Goal: Task Accomplishment & Management: Complete application form

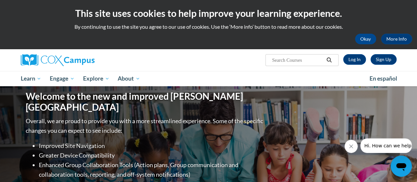
drag, startPoint x: 0, startPoint y: 0, endPoint x: 140, endPoint y: 70, distance: 156.6
click at [140, 70] on div at bounding box center [80, 60] width 128 height 22
click at [365, 42] on button "Okay" at bounding box center [365, 39] width 21 height 11
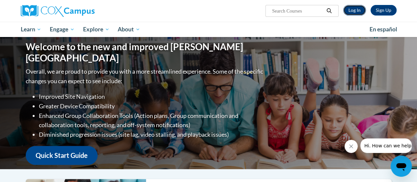
click at [357, 12] on link "Log In" at bounding box center [354, 10] width 23 height 11
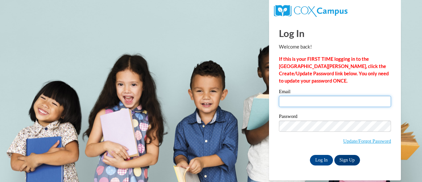
click at [333, 100] on input "Email" at bounding box center [335, 101] width 112 height 11
type input "ejstand@sunprairieschools.org"
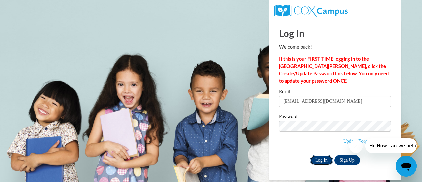
click at [320, 160] on input "Log In" at bounding box center [321, 160] width 23 height 11
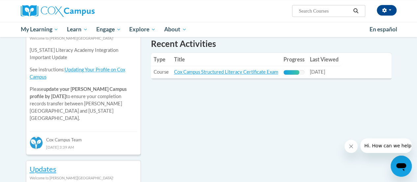
scroll to position [236, 0]
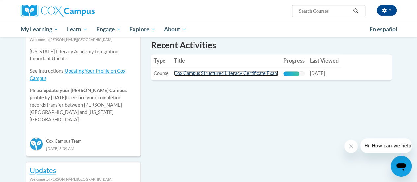
click at [256, 73] on link "Cox Campus Structured Literacy Certificate Exam" at bounding box center [226, 73] width 104 height 6
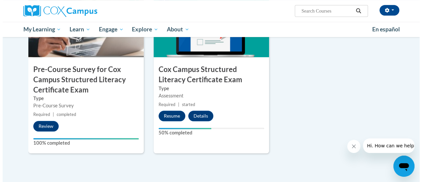
scroll to position [212, 0]
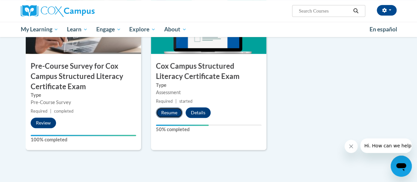
click at [170, 113] on button "Resume" at bounding box center [169, 112] width 27 height 11
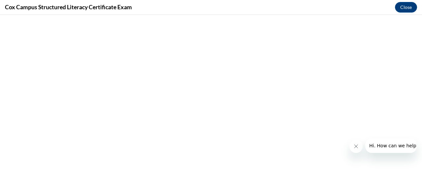
click at [356, 144] on icon "Close message from company" at bounding box center [355, 145] width 5 height 5
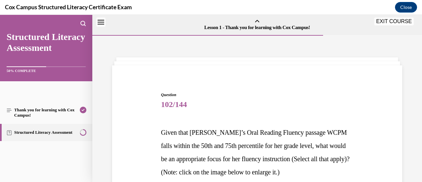
scroll to position [20, 0]
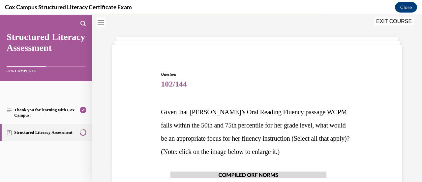
drag, startPoint x: 359, startPoint y: 154, endPoint x: 387, endPoint y: 138, distance: 32.3
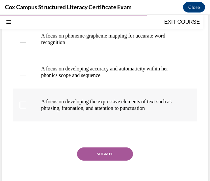
scroll to position [259, 0]
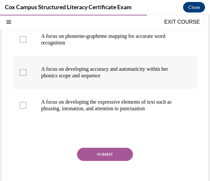
click at [35, 86] on label "A focus on developing accuracy and automaticity within her phonics scope and se…" at bounding box center [105, 72] width 184 height 33
click at [26, 76] on input "A focus on developing accuracy and automaticity within her phonics scope and se…" at bounding box center [23, 72] width 7 height 7
checkbox input "true"
click at [90, 161] on button "SUBMIT" at bounding box center [105, 154] width 56 height 13
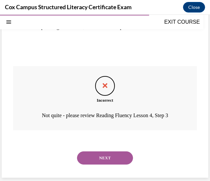
scroll to position [353, 0]
click at [100, 161] on button "NEXT" at bounding box center [105, 158] width 56 height 13
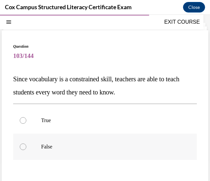
click at [32, 142] on label "False" at bounding box center [105, 147] width 184 height 26
click at [26, 144] on input "False" at bounding box center [23, 147] width 7 height 7
radio input "true"
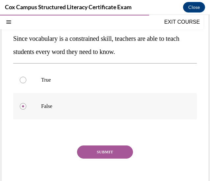
scroll to position [66, 0]
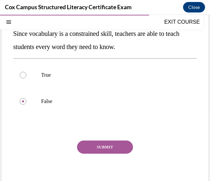
click at [93, 145] on button "SUBMIT" at bounding box center [105, 147] width 56 height 13
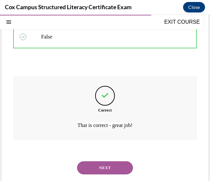
click at [95, 164] on button "NEXT" at bounding box center [105, 167] width 56 height 13
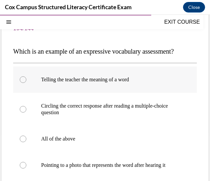
scroll to position [57, 0]
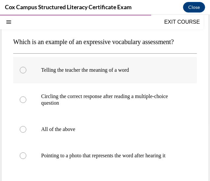
click at [89, 73] on p "Telling the teacher the meaning of a word" at bounding box center [110, 70] width 139 height 7
click at [26, 73] on input "Telling the teacher the meaning of a word" at bounding box center [23, 70] width 7 height 7
radio input "true"
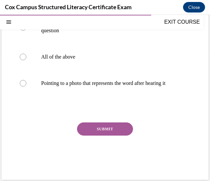
scroll to position [131, 0]
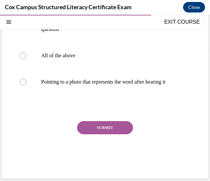
click at [100, 134] on button "SUBMIT" at bounding box center [105, 127] width 56 height 13
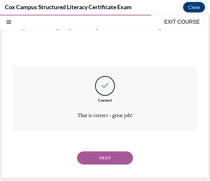
scroll to position [188, 0]
click at [93, 165] on button "NEXT" at bounding box center [105, 158] width 56 height 13
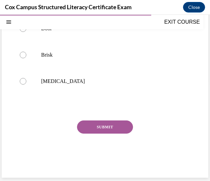
scroll to position [20, 0]
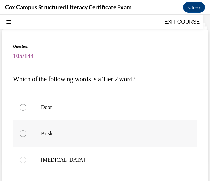
click at [39, 139] on label "Brisk" at bounding box center [105, 134] width 184 height 26
click at [26, 137] on input "Brisk" at bounding box center [23, 133] width 7 height 7
radio input "true"
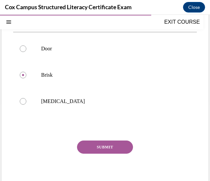
click at [100, 144] on button "SUBMIT" at bounding box center [105, 147] width 56 height 13
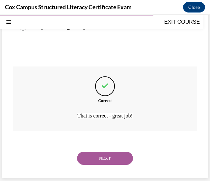
click at [97, 156] on button "NEXT" at bounding box center [105, 158] width 56 height 13
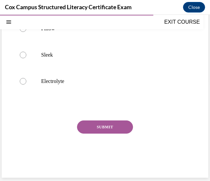
scroll to position [20, 0]
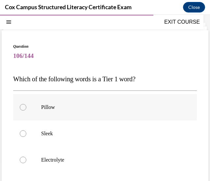
click at [49, 104] on p "Pillow" at bounding box center [110, 107] width 139 height 7
click at [26, 104] on input "Pillow" at bounding box center [23, 107] width 7 height 7
radio input "true"
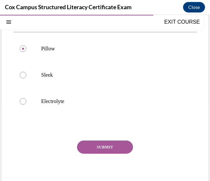
click at [106, 142] on button "SUBMIT" at bounding box center [105, 147] width 56 height 13
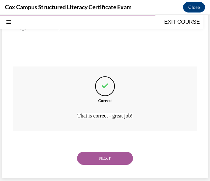
click at [113, 155] on button "NEXT" at bounding box center [105, 158] width 56 height 13
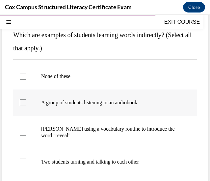
scroll to position [102, 0]
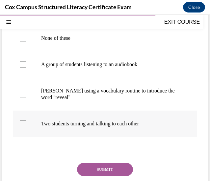
click at [93, 131] on label "Two students turning and talking to each other" at bounding box center [105, 124] width 184 height 26
click at [26, 127] on input "Two students turning and talking to each other" at bounding box center [23, 124] width 7 height 7
checkbox input "true"
click at [73, 60] on label "A group of students listening to an audiobook" at bounding box center [105, 64] width 184 height 26
click at [26, 61] on input "A group of students listening to an audiobook" at bounding box center [23, 64] width 7 height 7
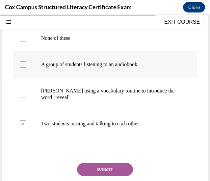
checkbox input "true"
click at [101, 171] on button "SUBMIT" at bounding box center [105, 169] width 56 height 13
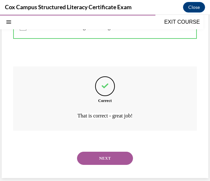
click at [111, 155] on button "NEXT" at bounding box center [105, 158] width 56 height 13
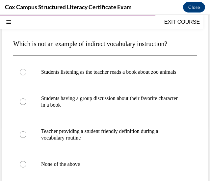
scroll to position [67, 0]
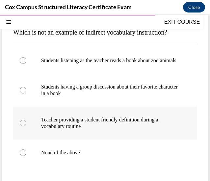
click at [85, 128] on p "Teacher providing a student friendly definition during a vocabulary routine" at bounding box center [110, 123] width 139 height 13
click at [26, 127] on input "Teacher providing a student friendly definition during a vocabulary routine" at bounding box center [23, 123] width 7 height 7
radio input "true"
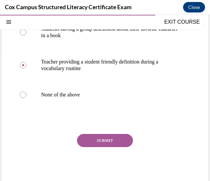
click at [103, 147] on button "SUBMIT" at bounding box center [105, 140] width 56 height 13
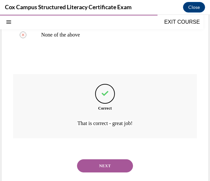
click at [101, 169] on button "NEXT" at bounding box center [105, 165] width 56 height 13
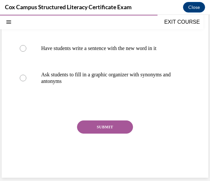
scroll to position [20, 0]
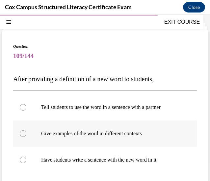
click at [92, 139] on label "Give examples of the word in different contexts" at bounding box center [105, 134] width 184 height 26
click at [26, 137] on input "Give examples of the word in different contexts" at bounding box center [23, 133] width 7 height 7
radio input "true"
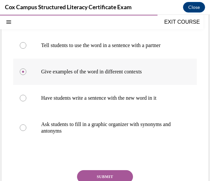
scroll to position [84, 0]
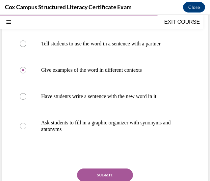
click at [102, 175] on button "SUBMIT" at bounding box center [105, 175] width 56 height 13
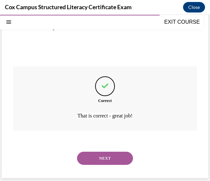
click at [103, 155] on button "NEXT" at bounding box center [105, 158] width 56 height 13
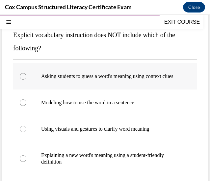
click at [96, 73] on p "Asking students to guess a word's meaning using context clues" at bounding box center [110, 76] width 139 height 7
click at [26, 73] on input "Asking students to guess a word's meaning using context clues" at bounding box center [23, 76] width 7 height 7
radio input "true"
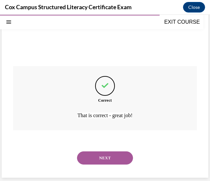
scroll to position [206, 0]
click at [102, 153] on button "NEXT" at bounding box center [105, 158] width 56 height 13
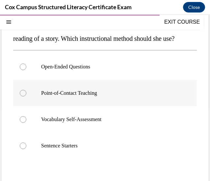
scroll to position [87, 0]
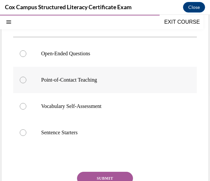
click at [95, 86] on label "Point-of-Contact Teaching" at bounding box center [105, 80] width 184 height 26
click at [26, 83] on input "Point-of-Contact Teaching" at bounding box center [23, 80] width 7 height 7
radio input "true"
click at [95, 176] on button "SUBMIT" at bounding box center [105, 178] width 56 height 13
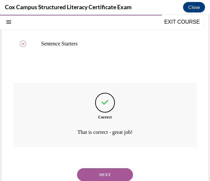
click at [98, 174] on button "NEXT" at bounding box center [105, 174] width 56 height 13
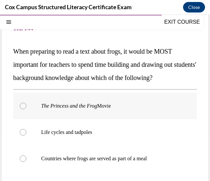
scroll to position [51, 0]
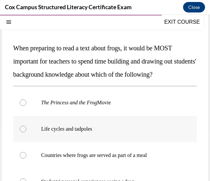
click at [89, 130] on p "Life cycles and tadpoles" at bounding box center [110, 129] width 139 height 7
click at [26, 130] on input "Life cycles and tadpoles" at bounding box center [23, 129] width 7 height 7
radio input "true"
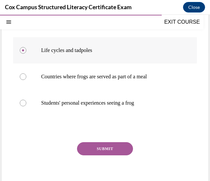
scroll to position [131, 0]
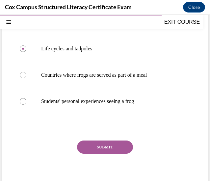
click at [102, 145] on button "SUBMIT" at bounding box center [105, 147] width 56 height 13
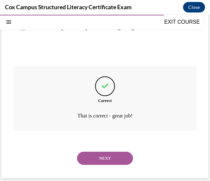
click at [100, 157] on button "NEXT" at bounding box center [105, 158] width 56 height 13
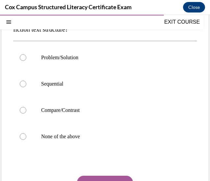
scroll to position [84, 0]
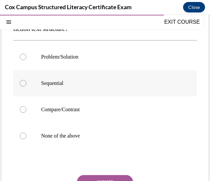
click at [59, 90] on label "Sequential" at bounding box center [105, 83] width 184 height 26
click at [26, 87] on input "Sequential" at bounding box center [23, 83] width 7 height 7
radio input "true"
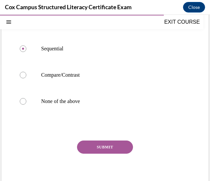
click at [102, 152] on button "SUBMIT" at bounding box center [105, 147] width 56 height 13
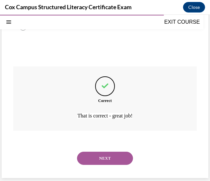
click at [101, 156] on button "NEXT" at bounding box center [105, 158] width 56 height 13
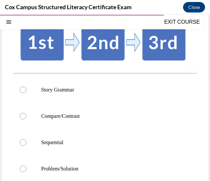
scroll to position [112, 0]
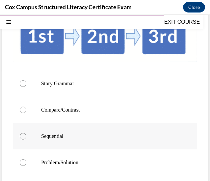
click at [70, 139] on label "Sequential" at bounding box center [105, 136] width 184 height 26
click at [26, 139] on input "Sequential" at bounding box center [23, 136] width 7 height 7
radio input "true"
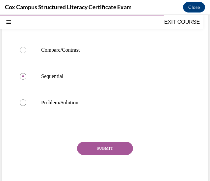
click at [103, 154] on div "SUBMIT NEXT" at bounding box center [105, 169] width 184 height 54
click at [100, 151] on button "SUBMIT" at bounding box center [105, 148] width 56 height 13
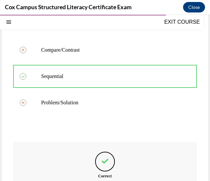
scroll to position [246, 0]
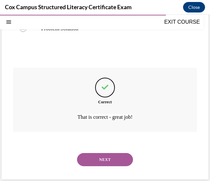
click at [97, 162] on button "NEXT" at bounding box center [105, 159] width 56 height 13
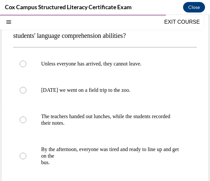
scroll to position [75, 0]
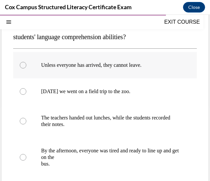
click at [88, 60] on label "Unless everyone has arrived, they cannot leave." at bounding box center [105, 65] width 184 height 26
click at [26, 62] on input "Unless everyone has arrived, they cannot leave." at bounding box center [23, 65] width 7 height 7
radio input "true"
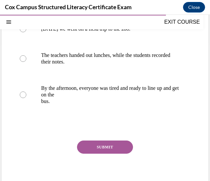
click at [95, 145] on button "SUBMIT" at bounding box center [105, 147] width 56 height 13
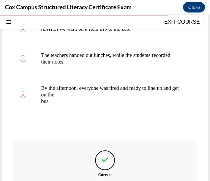
scroll to position [212, 0]
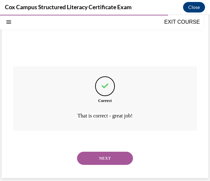
click at [96, 159] on button "NEXT" at bounding box center [105, 158] width 56 height 13
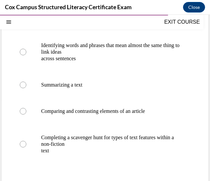
scroll to position [78, 0]
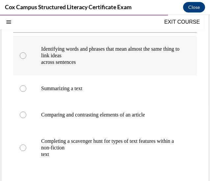
click at [97, 60] on p "across sentences" at bounding box center [110, 62] width 139 height 7
click at [26, 59] on input "Identifying words and phrases that mean almost the same thing to link ideas acr…" at bounding box center [23, 55] width 7 height 7
radio input "true"
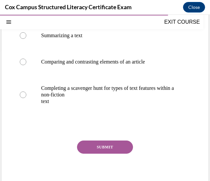
click at [105, 147] on button "SUBMIT" at bounding box center [105, 147] width 56 height 13
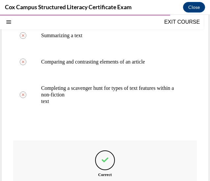
click p "Think-Aloud"
click input "Think-Aloud"
radio input "true"
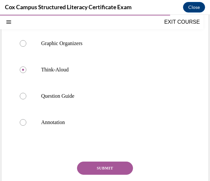
click at [101, 171] on button "SUBMIT" at bounding box center [105, 168] width 56 height 13
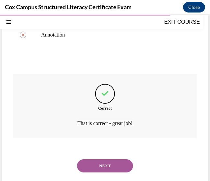
click at [89, 172] on button "NEXT" at bounding box center [105, 165] width 56 height 13
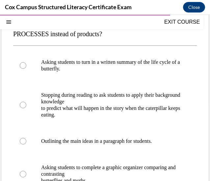
scroll to position [79, 0]
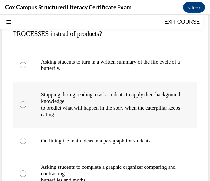
click at [85, 112] on p "to predict what will happen in the story when the caterpillar keeps eating." at bounding box center [110, 111] width 139 height 13
click at [26, 108] on input "Stopping during reading to ask students to apply their background knowledge to …" at bounding box center [23, 104] width 7 height 7
radio input "true"
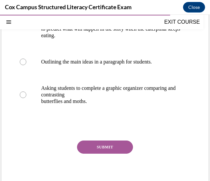
click at [88, 153] on button "SUBMIT" at bounding box center [105, 147] width 56 height 13
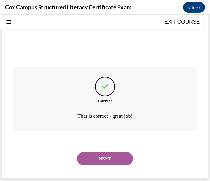
click at [96, 154] on button "NEXT" at bounding box center [105, 158] width 56 height 13
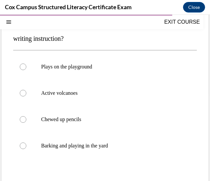
scroll to position [87, 0]
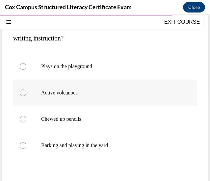
click at [76, 100] on label "Active volcanoes" at bounding box center [105, 93] width 184 height 26
click at [26, 96] on input "Active volcanoes" at bounding box center [23, 93] width 7 height 7
radio input "true"
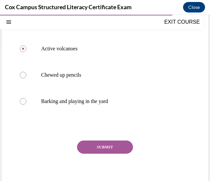
click at [120, 150] on button "SUBMIT" at bounding box center [105, 147] width 56 height 13
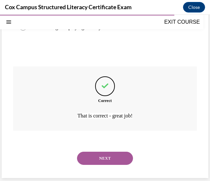
click at [109, 157] on button "NEXT" at bounding box center [105, 158] width 56 height 13
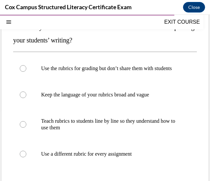
scroll to position [85, 0]
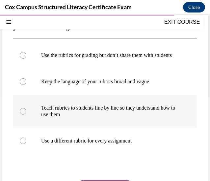
click at [88, 118] on p "Teach rubrics to students line by line so they understand how to use them" at bounding box center [110, 111] width 139 height 13
click at [26, 115] on input "Teach rubrics to students line by line so they understand how to use them" at bounding box center [23, 111] width 7 height 7
radio input "true"
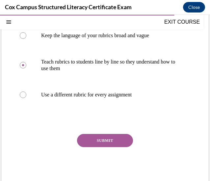
click at [101, 147] on button "SUBMIT" at bounding box center [105, 140] width 56 height 13
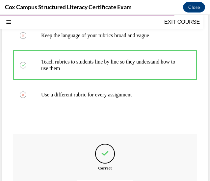
scroll to position [206, 0]
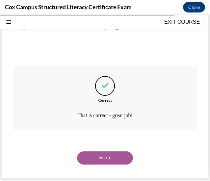
click at [101, 155] on button "NEXT" at bounding box center [105, 158] width 56 height 13
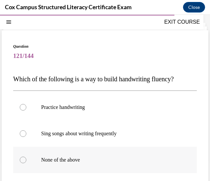
click at [87, 158] on p "None of the above" at bounding box center [110, 160] width 139 height 7
click at [26, 158] on input "None of the above" at bounding box center [23, 160] width 7 height 7
radio input "true"
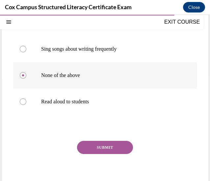
scroll to position [105, 0]
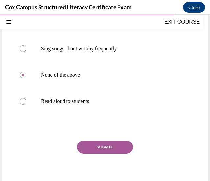
click at [98, 152] on button "SUBMIT" at bounding box center [105, 147] width 56 height 13
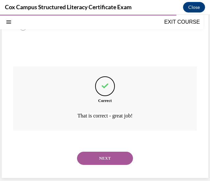
click at [96, 159] on button "NEXT" at bounding box center [105, 158] width 56 height 13
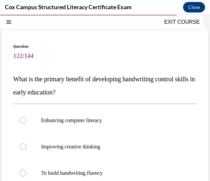
scroll to position [88, 0]
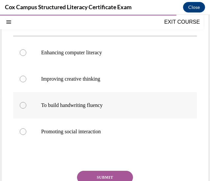
click at [84, 108] on p "To build handwriting fluency" at bounding box center [110, 105] width 139 height 7
click at [26, 108] on input "To build handwriting fluency" at bounding box center [23, 105] width 7 height 7
radio input "true"
click at [101, 178] on button "SUBMIT" at bounding box center [105, 177] width 56 height 13
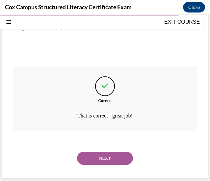
click at [105, 162] on button "NEXT" at bounding box center [105, 158] width 56 height 13
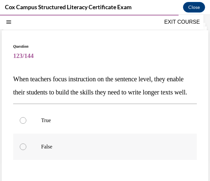
click at [100, 150] on label "False" at bounding box center [105, 147] width 184 height 26
click at [26, 150] on input "False" at bounding box center [23, 147] width 7 height 7
radio input "true"
click at [90, 124] on p "True" at bounding box center [110, 120] width 139 height 7
click at [26, 124] on input "True" at bounding box center [23, 120] width 7 height 7
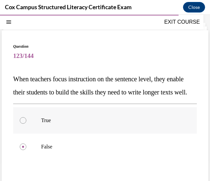
radio input "true"
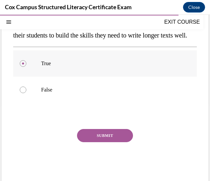
scroll to position [79, 0]
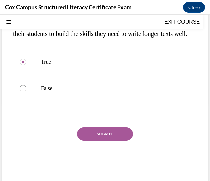
click at [95, 141] on button "SUBMIT" at bounding box center [105, 134] width 56 height 13
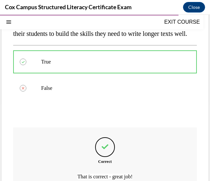
click label "All of the above"
click input "All of the above"
radio input "true"
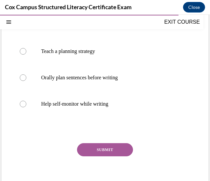
click at [102, 149] on button "SUBMIT" at bounding box center [105, 149] width 56 height 13
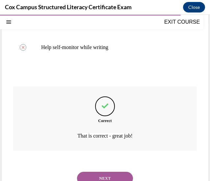
click at [100, 174] on button "NEXT" at bounding box center [105, 178] width 56 height 13
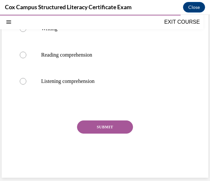
scroll to position [20, 0]
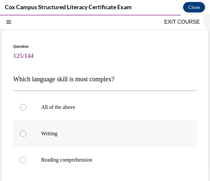
click at [57, 143] on label "Writing" at bounding box center [105, 134] width 184 height 26
click at [26, 137] on input "Writing" at bounding box center [23, 133] width 7 height 7
radio input "true"
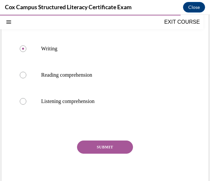
click at [102, 149] on button "SUBMIT" at bounding box center [105, 147] width 56 height 13
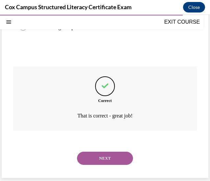
click at [100, 158] on button "NEXT" at bounding box center [105, 158] width 56 height 13
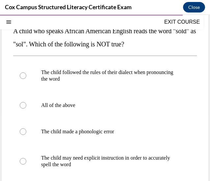
scroll to position [69, 0]
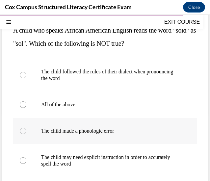
click at [88, 142] on label "The child made a phonologic error" at bounding box center [105, 131] width 184 height 26
click at [26, 134] on input "The child made a phonologic error" at bounding box center [23, 131] width 7 height 7
radio input "true"
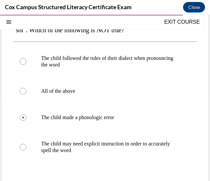
scroll to position [131, 0]
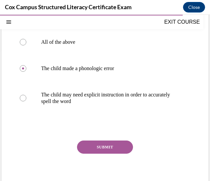
click at [98, 151] on button "SUBMIT" at bounding box center [105, 147] width 56 height 13
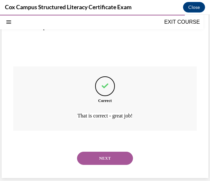
click at [98, 161] on button "NEXT" at bounding box center [105, 158] width 56 height 13
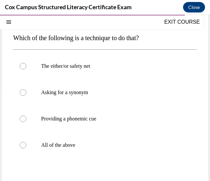
scroll to position [90, 0]
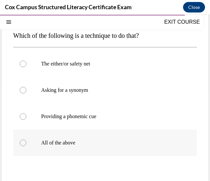
click at [80, 146] on p "All of the above" at bounding box center [110, 143] width 139 height 7
click at [26, 146] on input "All of the above" at bounding box center [23, 143] width 7 height 7
radio input "true"
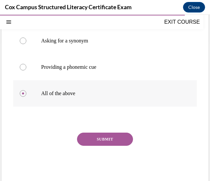
scroll to position [145, 0]
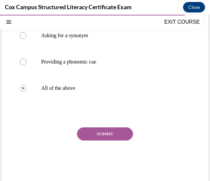
click at [103, 141] on button "SUBMIT" at bounding box center [105, 134] width 56 height 13
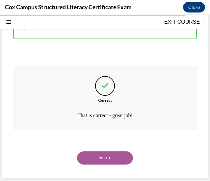
click at [100, 162] on button "NEXT" at bounding box center [105, 158] width 56 height 13
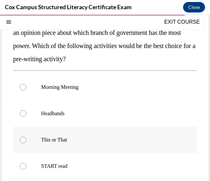
click at [71, 143] on label "This or That" at bounding box center [105, 140] width 184 height 26
click at [26, 143] on input "This or That" at bounding box center [23, 140] width 7 height 7
radio input "true"
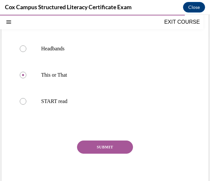
click at [100, 147] on button "SUBMIT" at bounding box center [105, 147] width 56 height 13
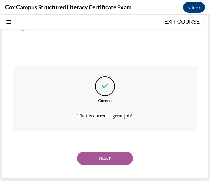
click at [100, 161] on button "NEXT" at bounding box center [105, 158] width 56 height 13
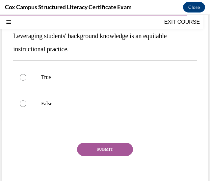
scroll to position [66, 0]
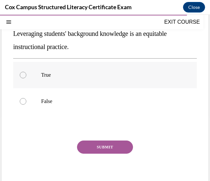
click at [84, 81] on label "True" at bounding box center [105, 75] width 184 height 26
click at [26, 78] on input "True" at bounding box center [23, 75] width 7 height 7
radio input "true"
click at [106, 147] on button "SUBMIT" at bounding box center [105, 147] width 56 height 13
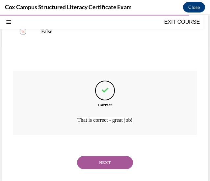
click at [101, 162] on button "NEXT" at bounding box center [105, 162] width 56 height 13
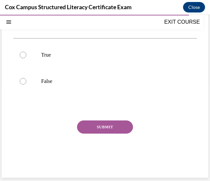
scroll to position [20, 0]
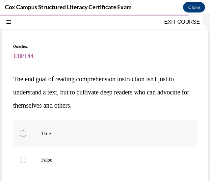
click at [75, 137] on label "True" at bounding box center [105, 134] width 184 height 26
click at [26, 137] on input "True" at bounding box center [23, 133] width 7 height 7
radio input "true"
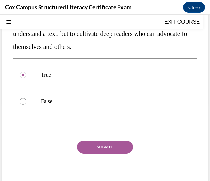
click at [95, 150] on button "SUBMIT" at bounding box center [105, 147] width 56 height 13
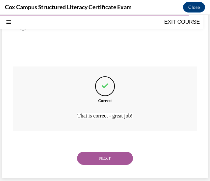
click at [93, 159] on button "NEXT" at bounding box center [105, 158] width 56 height 13
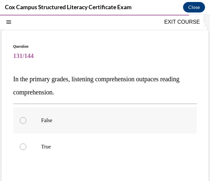
click at [76, 131] on label "False" at bounding box center [105, 120] width 184 height 26
click at [26, 124] on input "False" at bounding box center [23, 120] width 7 height 7
radio input "true"
click at [71, 146] on p "True" at bounding box center [110, 147] width 139 height 7
click at [26, 146] on input "True" at bounding box center [23, 147] width 7 height 7
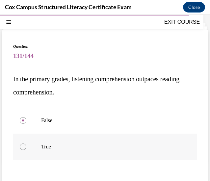
radio input "true"
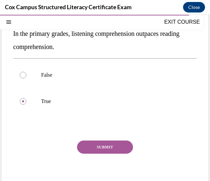
click at [100, 150] on button "SUBMIT" at bounding box center [105, 147] width 56 height 13
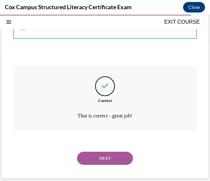
click at [107, 164] on button "NEXT" at bounding box center [105, 158] width 56 height 13
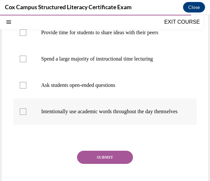
click at [73, 115] on p "Intentionally use academic words throughout the day themselves" at bounding box center [110, 111] width 139 height 7
click at [26, 115] on input "Intentionally use academic words throughout the day themselves" at bounding box center [23, 111] width 7 height 7
checkbox input "true"
click at [94, 160] on button "SUBMIT" at bounding box center [105, 157] width 56 height 13
click button "NEXT"
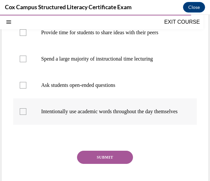
scroll to position [20, 0]
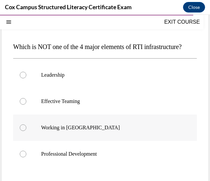
click at [32, 135] on label "Working in Silos" at bounding box center [105, 128] width 184 height 26
click at [26, 131] on input "Working in Silos" at bounding box center [23, 128] width 7 height 7
radio input "true"
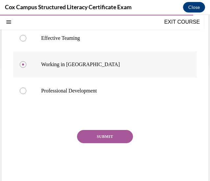
scroll to position [118, 0]
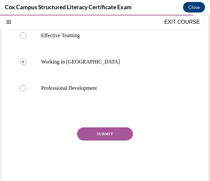
click at [100, 141] on button "SUBMIT" at bounding box center [105, 134] width 56 height 13
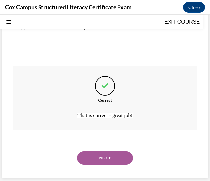
click at [98, 165] on button "NEXT" at bounding box center [105, 158] width 56 height 13
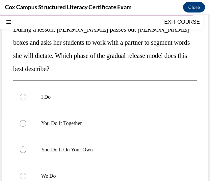
scroll to position [78, 0]
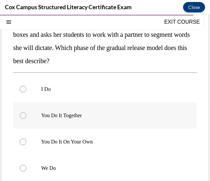
click at [83, 118] on p "You Do It Together" at bounding box center [110, 115] width 139 height 7
click at [26, 118] on input "You Do It Together" at bounding box center [23, 115] width 7 height 7
radio input "true"
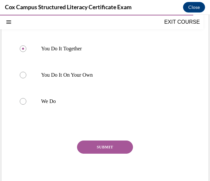
click at [93, 142] on button "SUBMIT" at bounding box center [105, 147] width 56 height 13
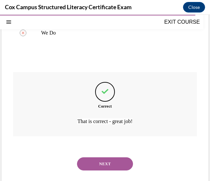
scroll to position [218, 0]
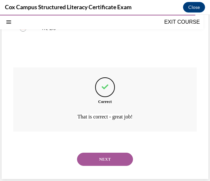
click at [100, 168] on div "NEXT" at bounding box center [105, 159] width 184 height 26
click at [103, 162] on button "NEXT" at bounding box center [105, 159] width 56 height 13
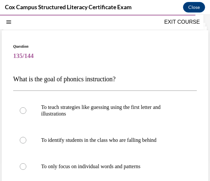
scroll to position [42, 0]
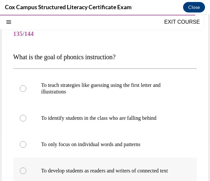
click at [91, 174] on p "To develop students as readers and writers of connected text" at bounding box center [110, 171] width 139 height 7
click at [26, 174] on input "To develop students as readers and writers of connected text" at bounding box center [23, 171] width 7 height 7
radio input "true"
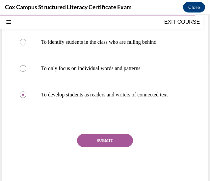
click at [96, 143] on button "SUBMIT" at bounding box center [105, 140] width 56 height 13
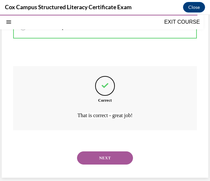
click at [98, 157] on button "NEXT" at bounding box center [105, 158] width 56 height 13
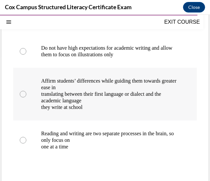
click at [83, 91] on p "Affirm students’ differences while guiding them towards greater ease in" at bounding box center [110, 84] width 139 height 13
click at [26, 98] on input "Affirm students’ differences while guiding them towards greater ease in transla…" at bounding box center [23, 94] width 7 height 7
radio input "true"
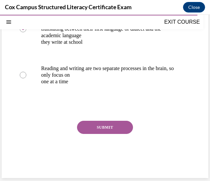
click at [102, 134] on button "SUBMIT" at bounding box center [105, 127] width 56 height 13
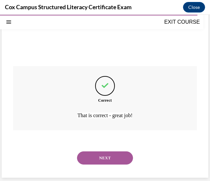
click at [100, 159] on button "NEXT" at bounding box center [105, 158] width 56 height 13
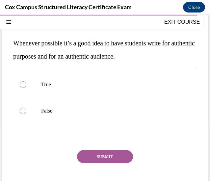
scroll to position [66, 0]
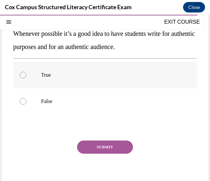
click at [58, 84] on label "True" at bounding box center [105, 75] width 184 height 26
click at [26, 78] on input "True" at bounding box center [23, 75] width 7 height 7
radio input "true"
click at [107, 151] on button "SUBMIT" at bounding box center [105, 147] width 56 height 13
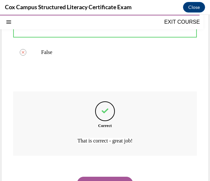
scroll to position [115, 0]
click at [102, 177] on button "NEXT" at bounding box center [105, 183] width 56 height 13
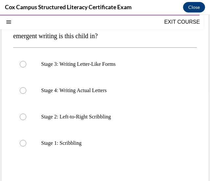
scroll to position [69, 0]
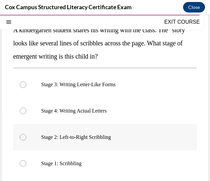
click at [96, 144] on label "Stage 2: Left-to-Right Scribbling" at bounding box center [105, 137] width 184 height 26
click at [26, 141] on input "Stage 2: Left-to-Right Scribbling" at bounding box center [23, 137] width 7 height 7
radio input "true"
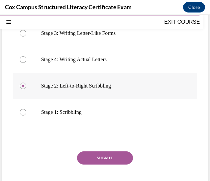
scroll to position [131, 0]
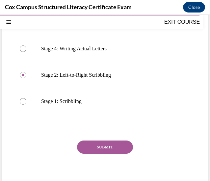
click at [96, 147] on button "SUBMIT" at bounding box center [105, 147] width 56 height 13
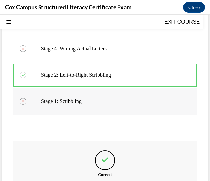
scroll to position [206, 0]
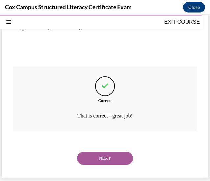
click at [106, 156] on button "NEXT" at bounding box center [105, 158] width 56 height 13
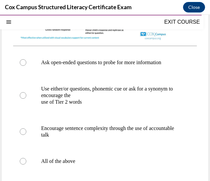
scroll to position [260, 0]
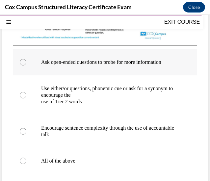
click at [107, 60] on p "Ask open-ended questions to probe for more information" at bounding box center [110, 62] width 139 height 7
click at [26, 60] on input "Ask open-ended questions to probe for more information" at bounding box center [23, 62] width 7 height 7
radio input "true"
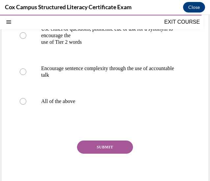
click at [100, 149] on button "SUBMIT" at bounding box center [105, 147] width 56 height 13
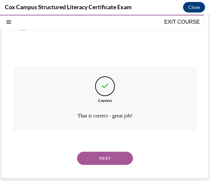
click at [101, 161] on button "NEXT" at bounding box center [105, 158] width 56 height 13
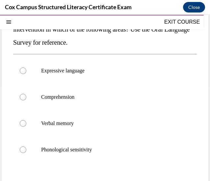
scroll to position [97, 0]
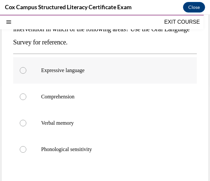
click at [90, 73] on p "Expressive language" at bounding box center [110, 70] width 139 height 7
click at [26, 73] on input "Expressive language" at bounding box center [23, 70] width 7 height 7
radio input "true"
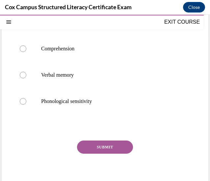
click at [104, 146] on button "SUBMIT" at bounding box center [105, 147] width 56 height 13
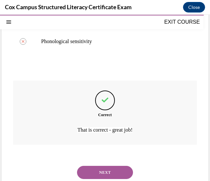
click at [101, 174] on button "NEXT" at bounding box center [105, 172] width 56 height 13
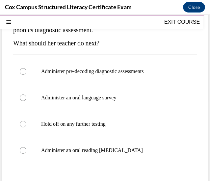
scroll to position [85, 0]
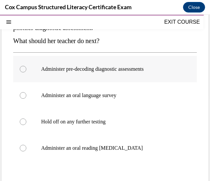
click at [119, 74] on label "Administer pre-decoding diagnostic assessments" at bounding box center [105, 69] width 184 height 26
click at [26, 72] on input "Administer pre-decoding diagnostic assessments" at bounding box center [23, 69] width 7 height 7
radio input "true"
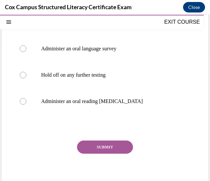
click at [109, 144] on button "SUBMIT" at bounding box center [105, 147] width 56 height 13
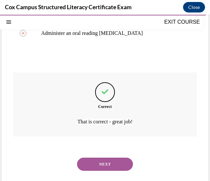
scroll to position [202, 0]
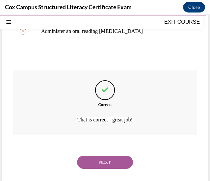
click at [108, 161] on button "NEXT" at bounding box center [105, 162] width 56 height 13
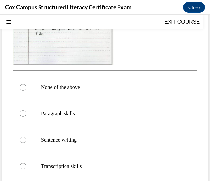
scroll to position [211, 0]
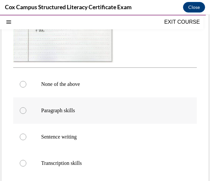
click at [74, 120] on label "Paragraph skills" at bounding box center [105, 111] width 184 height 26
click at [26, 114] on input "Paragraph skills" at bounding box center [23, 110] width 7 height 7
radio input "true"
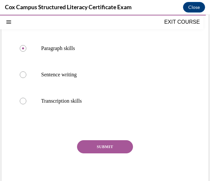
click at [113, 144] on button "SUBMIT" at bounding box center [105, 146] width 56 height 13
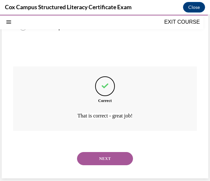
click at [101, 164] on button "NEXT" at bounding box center [105, 158] width 56 height 13
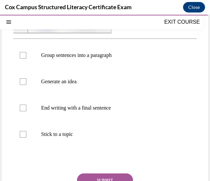
scroll to position [232, 0]
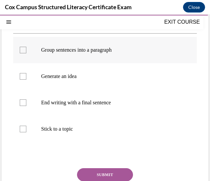
click at [83, 48] on p "Group sentences into a paragraph" at bounding box center [110, 50] width 139 height 7
click at [26, 48] on input "Group sentences into a paragraph" at bounding box center [23, 50] width 7 height 7
checkbox input "true"
click at [78, 72] on label "Generate an idea" at bounding box center [105, 76] width 184 height 26
click at [26, 73] on input "Generate an idea" at bounding box center [23, 76] width 7 height 7
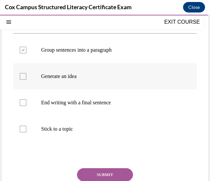
checkbox input "true"
click at [76, 97] on label "End writing with a final sentence" at bounding box center [105, 103] width 184 height 26
click at [26, 100] on input "End writing with a final sentence" at bounding box center [23, 103] width 7 height 7
checkbox input "true"
click at [71, 128] on p "Stick to a topic" at bounding box center [110, 129] width 139 height 7
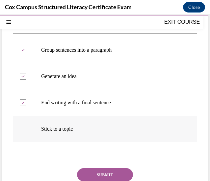
click at [26, 128] on input "Stick to a topic" at bounding box center [23, 129] width 7 height 7
checkbox input "true"
click at [107, 176] on button "SUBMIT" at bounding box center [105, 174] width 56 height 13
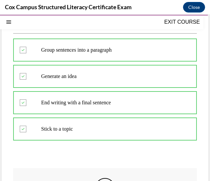
scroll to position [334, 0]
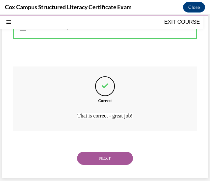
click at [95, 157] on button "NEXT" at bounding box center [105, 158] width 56 height 13
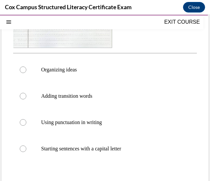
scroll to position [214, 0]
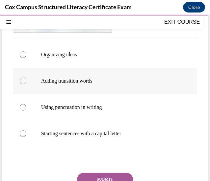
click at [94, 85] on label "Adding transition words" at bounding box center [105, 81] width 184 height 26
click at [26, 84] on input "Adding transition words" at bounding box center [23, 81] width 7 height 7
radio input "true"
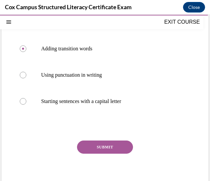
click at [102, 144] on button "SUBMIT" at bounding box center [105, 147] width 56 height 13
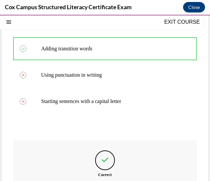
scroll to position [321, 0]
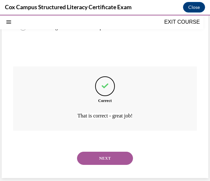
click at [94, 154] on button "NEXT" at bounding box center [105, 158] width 56 height 13
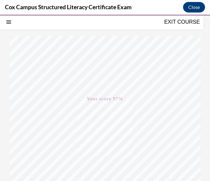
scroll to position [145, 0]
click at [188, 23] on button "EXIT COURSE" at bounding box center [182, 22] width 40 height 8
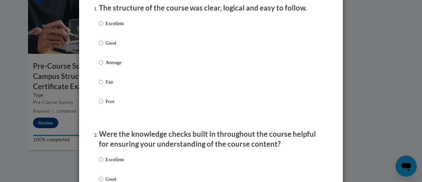
scroll to position [56, 0]
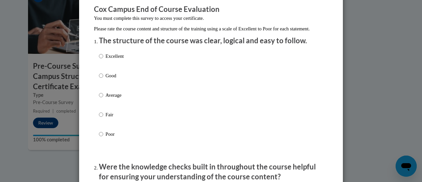
click at [114, 79] on p "Good" at bounding box center [114, 75] width 18 height 7
click at [103, 79] on input "Good" at bounding box center [101, 75] width 4 height 7
radio input "true"
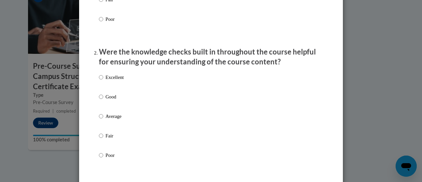
scroll to position [172, 0]
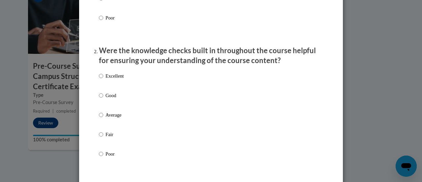
click at [110, 99] on p "Good" at bounding box center [114, 95] width 18 height 7
click at [103, 99] on input "Good" at bounding box center [101, 95] width 4 height 7
radio input "true"
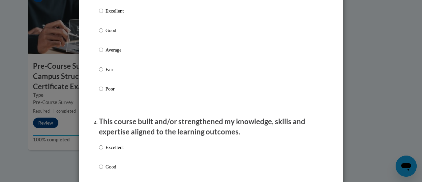
scroll to position [369, 0]
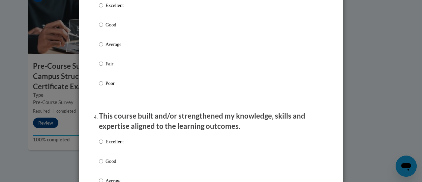
click at [109, 36] on label "Good" at bounding box center [111, 30] width 25 height 18
click at [103, 28] on input "Good" at bounding box center [101, 24] width 4 height 7
radio input "true"
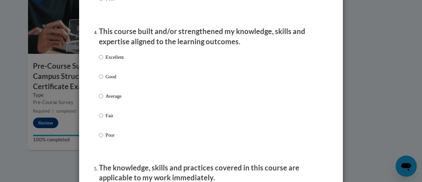
click at [106, 80] on p "Good" at bounding box center [114, 76] width 18 height 7
click at [103, 80] on input "Good" at bounding box center [101, 76] width 4 height 7
radio input "true"
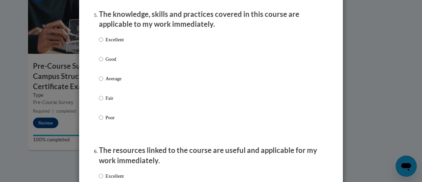
scroll to position [607, 0]
click at [107, 62] on p "Good" at bounding box center [114, 58] width 18 height 7
click at [103, 62] on input "Good" at bounding box center [101, 58] width 4 height 7
radio input "true"
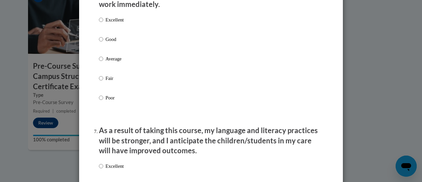
scroll to position [763, 0]
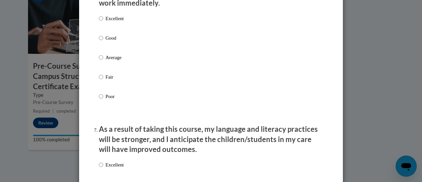
click at [102, 45] on label "Good" at bounding box center [111, 43] width 25 height 18
click at [102, 42] on input "Good" at bounding box center [101, 37] width 4 height 7
radio input "true"
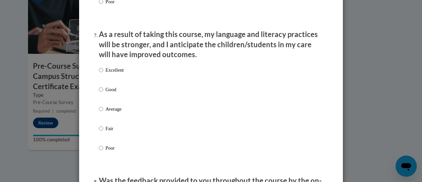
scroll to position [858, 0]
click at [105, 93] on p "Good" at bounding box center [114, 88] width 18 height 7
click at [103, 93] on input "Good" at bounding box center [101, 88] width 4 height 7
radio input "true"
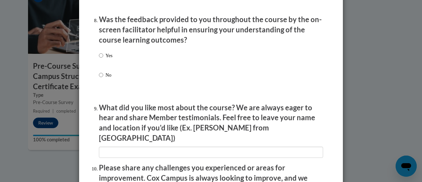
scroll to position [1012, 0]
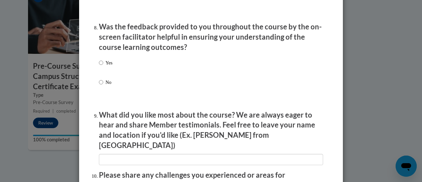
click at [105, 66] on p "Yes" at bounding box center [108, 62] width 7 height 7
click at [103, 66] on input "Yes" at bounding box center [101, 62] width 4 height 7
radio input "true"
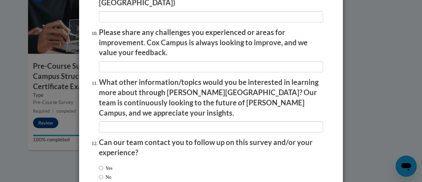
scroll to position [1188, 0]
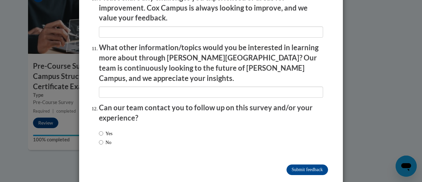
click at [106, 138] on label "No" at bounding box center [105, 141] width 13 height 7
click at [103, 138] on input "No" at bounding box center [101, 141] width 4 height 7
radio input "true"
click at [318, 164] on input "Submit feedback" at bounding box center [307, 169] width 42 height 11
